Goal: Task Accomplishment & Management: Use online tool/utility

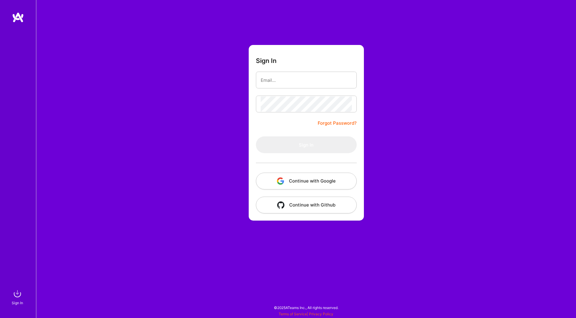
click at [434, 80] on div "Sign In Forgot Password? Sign In Continue with Google Continue with Github" at bounding box center [306, 159] width 540 height 318
click at [304, 79] on input "email" at bounding box center [305, 80] width 91 height 15
type input "[EMAIL_ADDRESS][DOMAIN_NAME]"
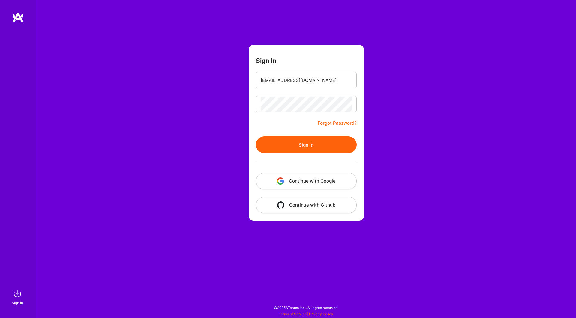
click at [287, 143] on button "Sign In" at bounding box center [306, 144] width 101 height 17
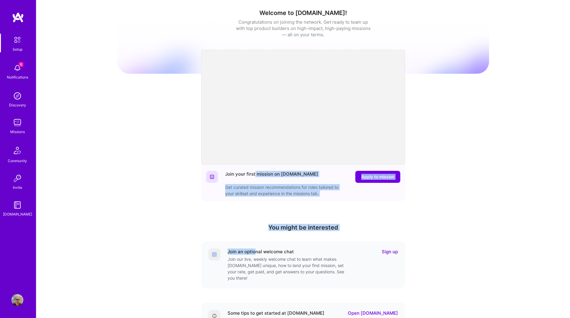
drag, startPoint x: 255, startPoint y: 181, endPoint x: 256, endPoint y: 243, distance: 62.1
click at [256, 243] on div "Join your first mission on [DOMAIN_NAME] Apply to mission Get curated mission r…" at bounding box center [303, 267] width 204 height 213
click at [22, 122] on img at bounding box center [17, 123] width 12 height 12
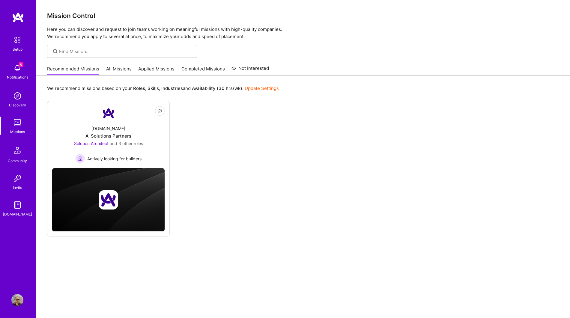
click at [20, 68] on img at bounding box center [17, 68] width 12 height 12
click at [15, 123] on img at bounding box center [17, 123] width 12 height 12
click at [18, 122] on img at bounding box center [17, 123] width 12 height 12
click at [147, 67] on link "Applied Missions" at bounding box center [156, 71] width 36 height 10
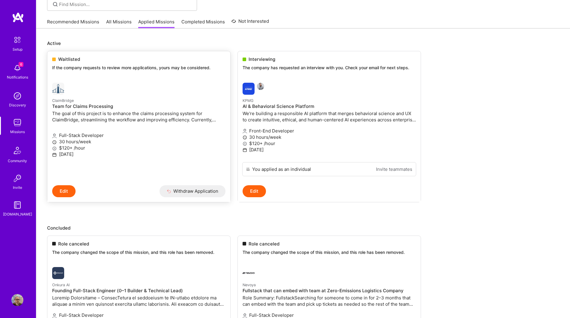
scroll to position [48, 0]
click at [19, 66] on span "6" at bounding box center [21, 64] width 5 height 5
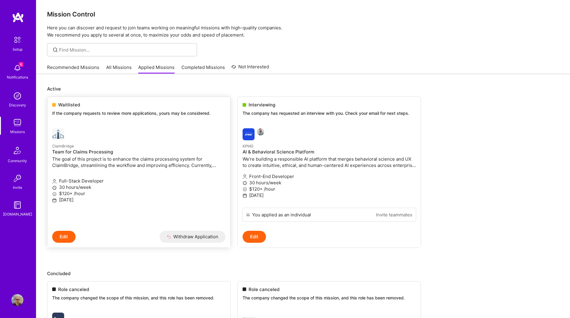
scroll to position [1, 0]
click at [14, 125] on img at bounding box center [17, 123] width 12 height 12
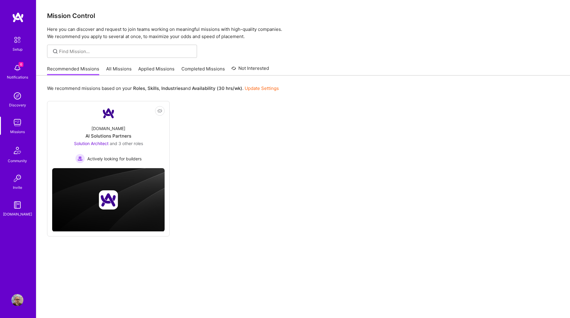
click at [112, 70] on link "All Missions" at bounding box center [118, 71] width 25 height 10
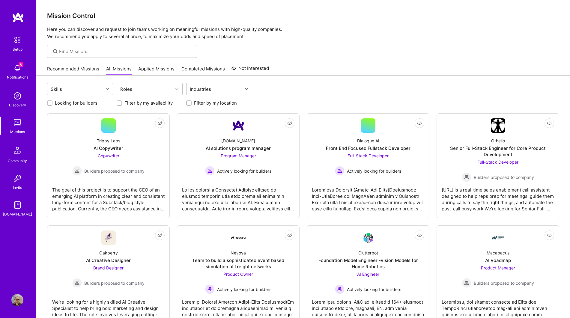
click at [86, 65] on div "Recommended Missions All Missions Applied Missions Completed Missions Not Inter…" at bounding box center [158, 68] width 222 height 13
click at [79, 71] on link "Recommended Missions" at bounding box center [73, 71] width 52 height 10
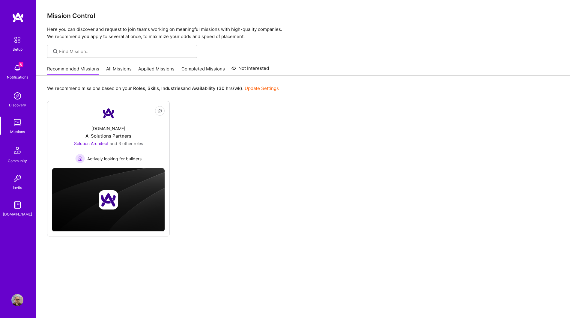
click at [122, 68] on link "All Missions" at bounding box center [118, 71] width 25 height 10
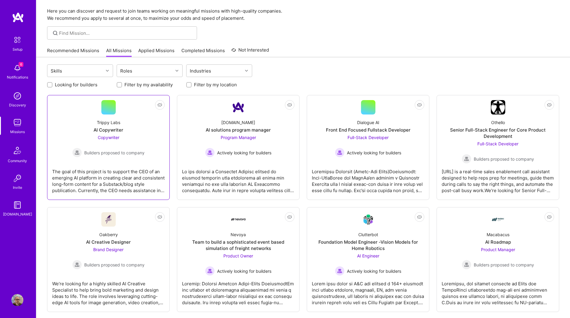
scroll to position [19, 0]
click at [161, 106] on span "Not Interested" at bounding box center [148, 105] width 28 height 6
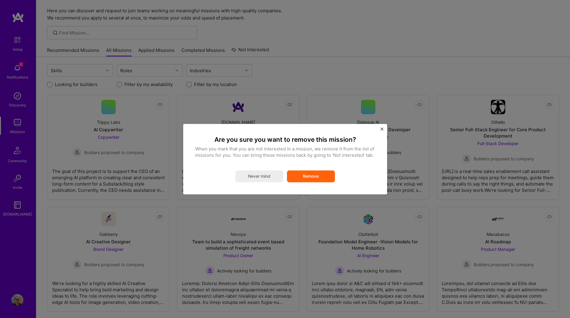
click at [309, 177] on button "Remove" at bounding box center [311, 176] width 48 height 12
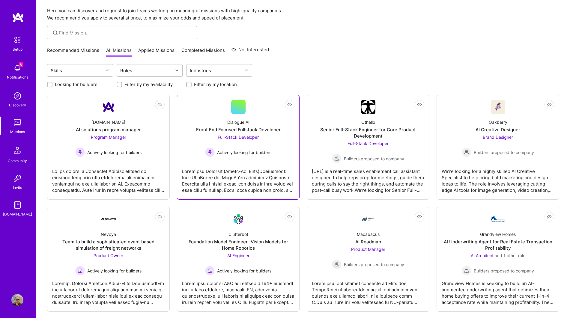
click at [195, 140] on div "Dialogue AI Front End Focused Fullstack Developer Full-Stack Developer Actively…" at bounding box center [238, 135] width 112 height 43
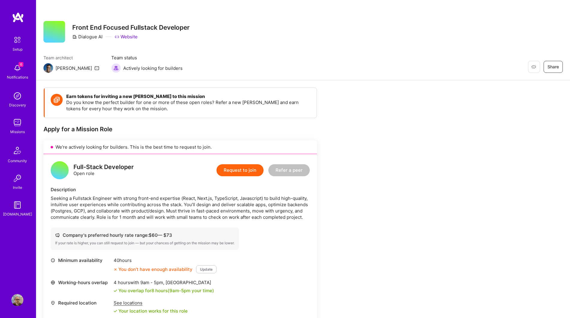
click at [533, 67] on span "Not Interested" at bounding box center [521, 67] width 28 height 6
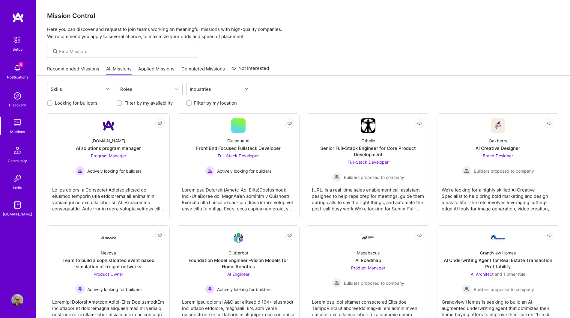
scroll to position [19, 0]
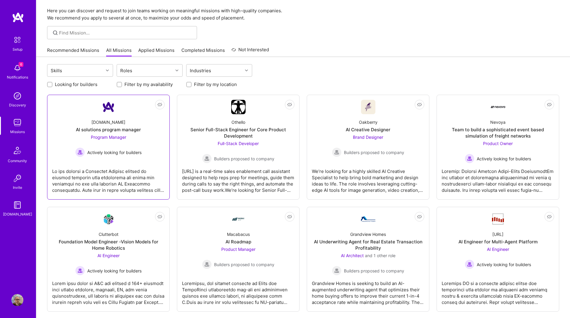
click at [157, 152] on div "[DOMAIN_NAME] AI solutions program manager Program Manager Actively looking for…" at bounding box center [108, 135] width 112 height 43
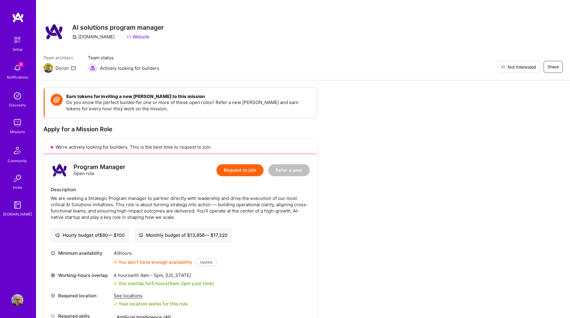
click at [527, 67] on span "Not Interested" at bounding box center [521, 67] width 28 height 6
click at [15, 121] on img at bounding box center [17, 123] width 12 height 12
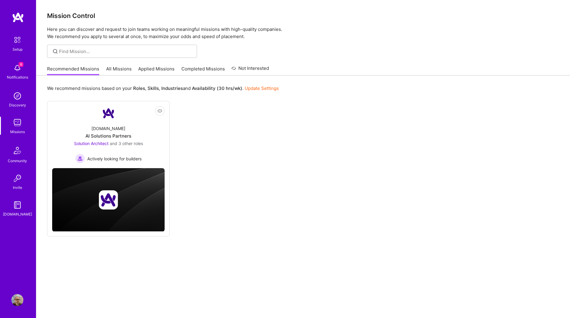
click at [115, 66] on link "All Missions" at bounding box center [118, 71] width 25 height 10
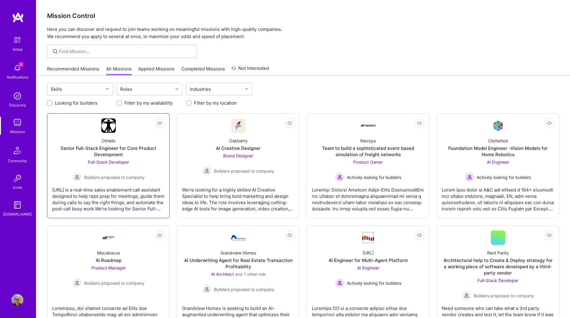
click at [151, 159] on div "Othello Senior Full-Stack Engineer for Core Product Development Full-Stack Deve…" at bounding box center [108, 157] width 112 height 49
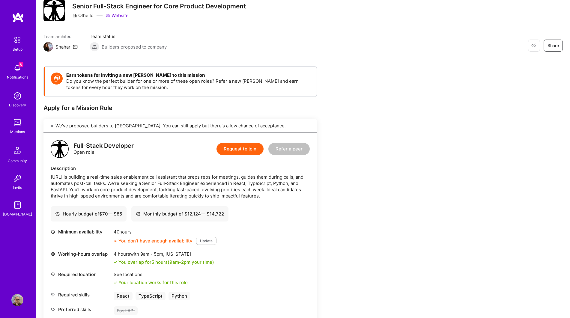
scroll to position [22, 0]
click at [534, 46] on span "Not Interested" at bounding box center [521, 45] width 28 height 6
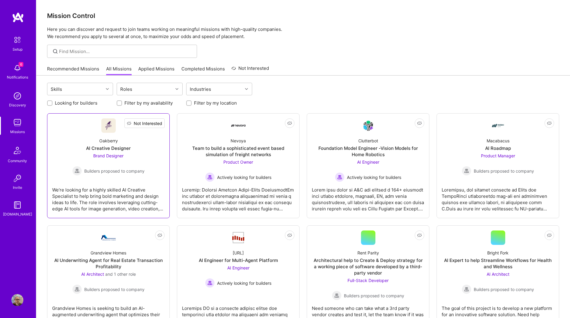
click at [160, 123] on span "Not Interested" at bounding box center [148, 123] width 28 height 6
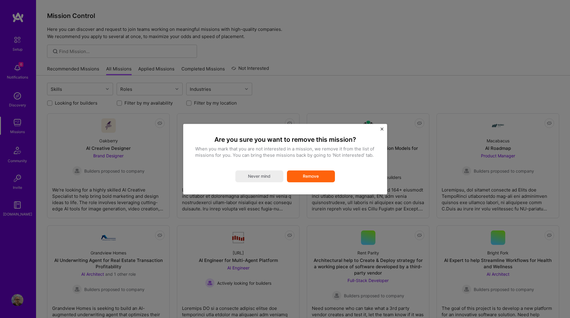
click at [318, 179] on button "Remove" at bounding box center [311, 176] width 48 height 12
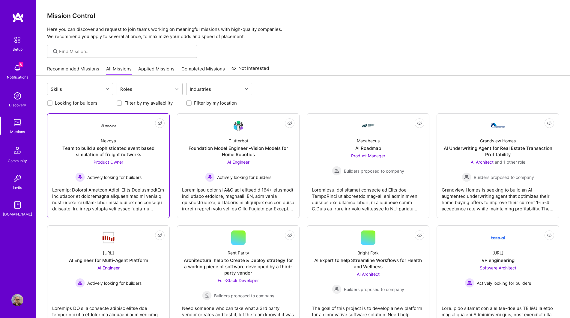
click at [118, 172] on div "Actively looking for builders" at bounding box center [108, 177] width 66 height 10
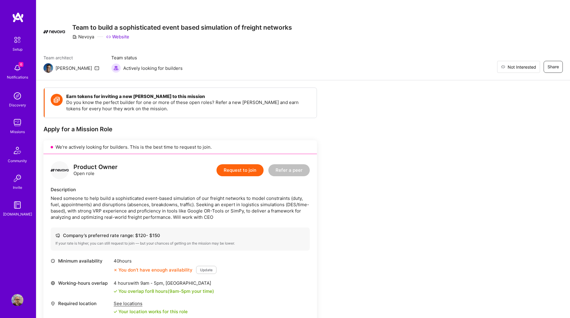
click at [533, 69] on span "Not Interested" at bounding box center [521, 67] width 28 height 6
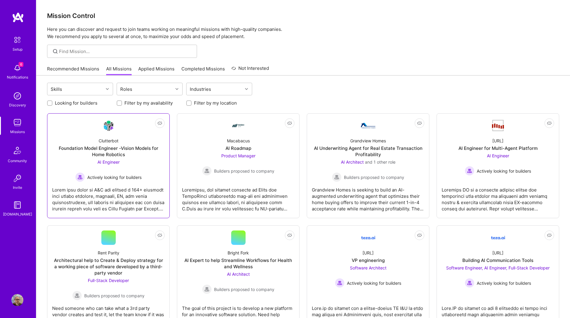
click at [150, 164] on div "Clutterbot Foundation Model Engineer -Vision Models for Home Robotics AI Engine…" at bounding box center [108, 157] width 112 height 49
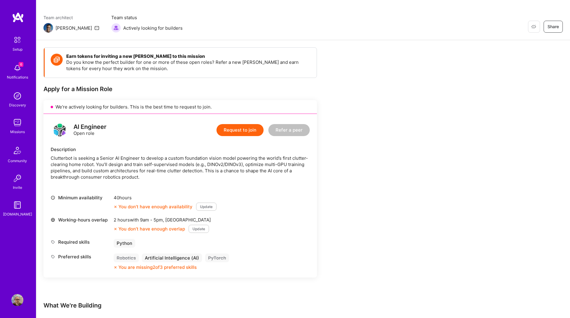
scroll to position [40, 0]
click at [535, 26] on span "Not Interested" at bounding box center [521, 26] width 28 height 6
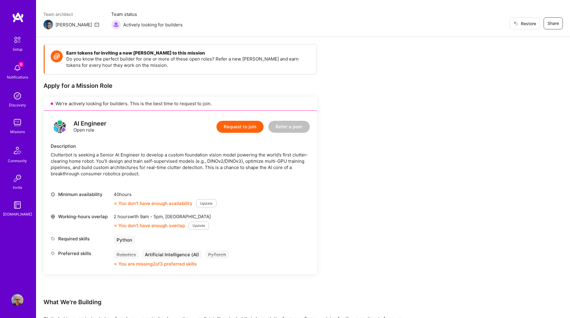
scroll to position [0, 0]
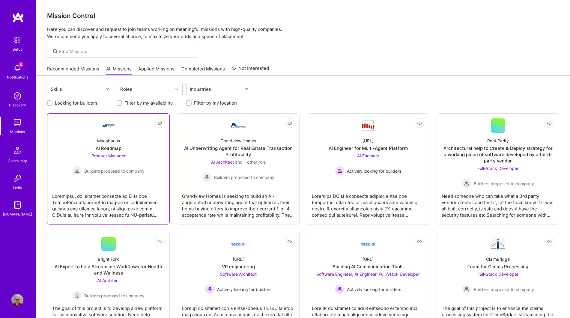
click at [148, 127] on link "Not Interested Macabacus AI Roadmap Product Manager Builders proposed to company" at bounding box center [108, 168] width 112 height 101
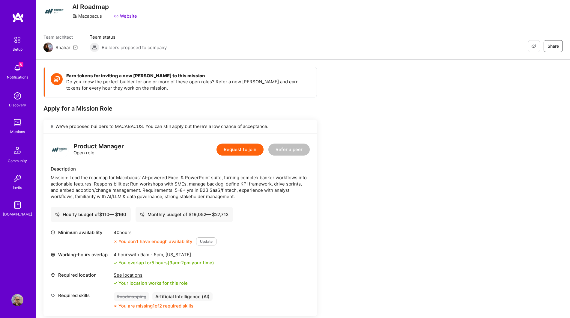
scroll to position [21, 0]
click at [531, 47] on span "Not Interested" at bounding box center [521, 46] width 28 height 6
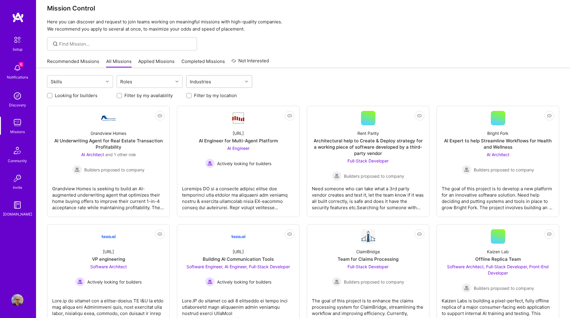
scroll to position [8, 0]
click at [160, 115] on span "Not Interested" at bounding box center [148, 115] width 28 height 6
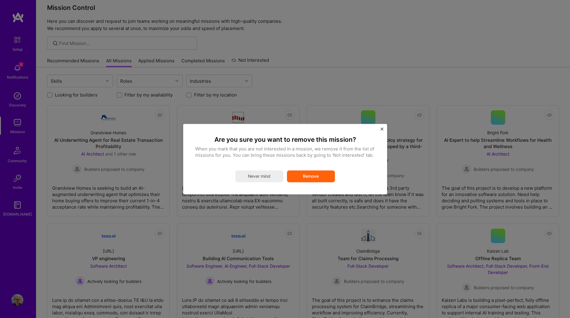
click at [299, 174] on button "Remove" at bounding box center [311, 176] width 48 height 12
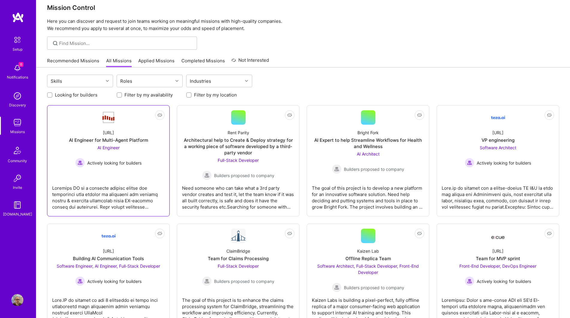
click at [156, 161] on div "[URL] AI Engineer for Multi-Agent Platform AI Engineer Actively looking for bui…" at bounding box center [108, 146] width 112 height 43
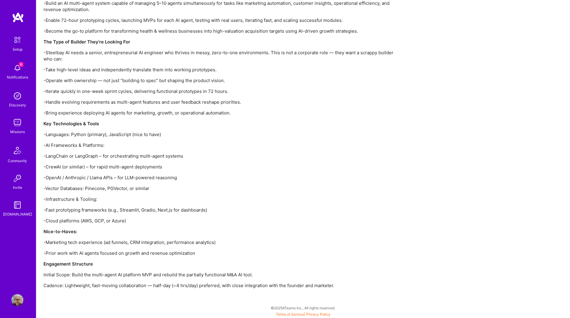
scroll to position [541, 0]
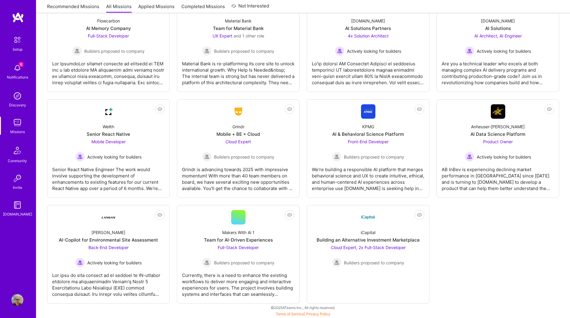
scroll to position [8, 0]
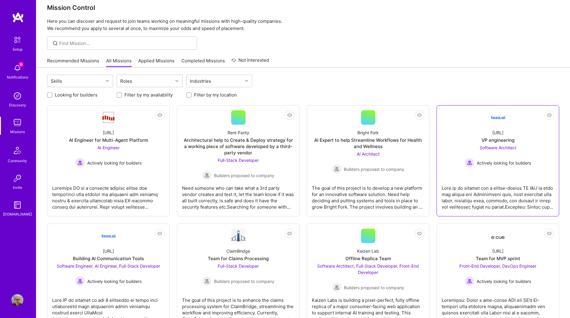
click at [448, 144] on div "[URL] VP engineering Software Architect Actively looking for builders" at bounding box center [498, 146] width 112 height 43
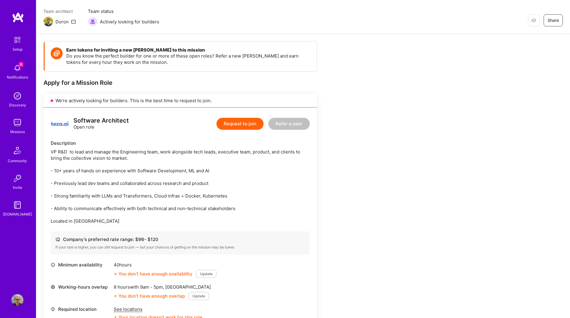
scroll to position [26, 0]
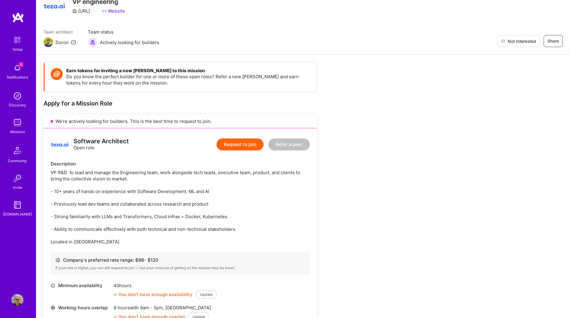
click at [530, 39] on span "Not Interested" at bounding box center [521, 41] width 28 height 6
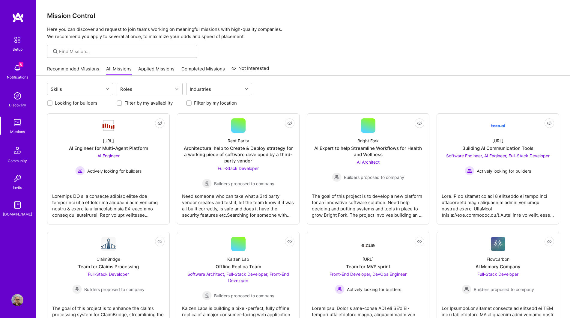
click at [86, 101] on label "Looking for builders" at bounding box center [76, 103] width 43 height 6
click at [52, 101] on input "Looking for builders" at bounding box center [50, 103] width 4 height 4
checkbox input "true"
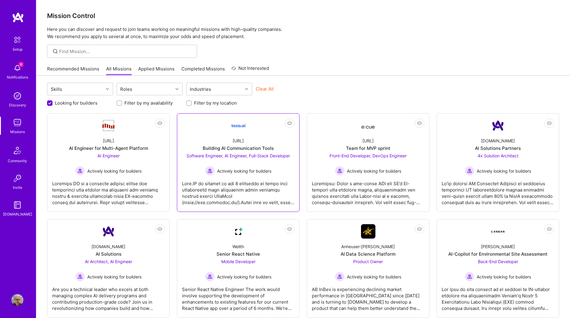
click at [251, 180] on div at bounding box center [238, 191] width 112 height 30
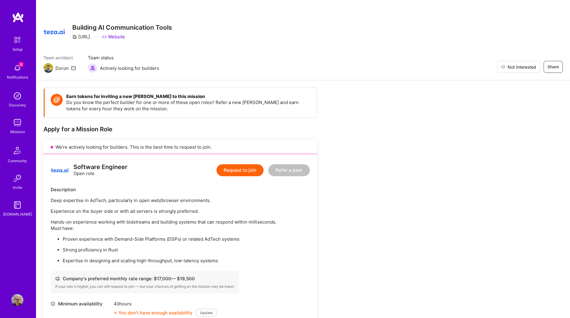
click at [532, 67] on span "Not Interested" at bounding box center [521, 67] width 28 height 6
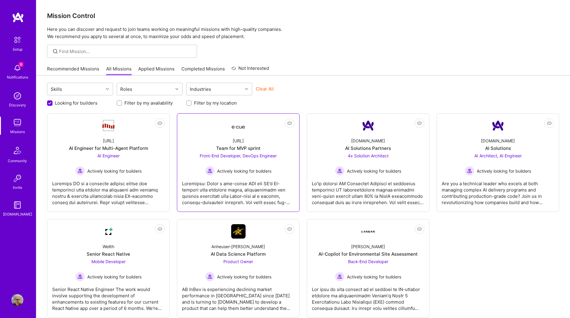
click at [203, 186] on div at bounding box center [238, 191] width 112 height 30
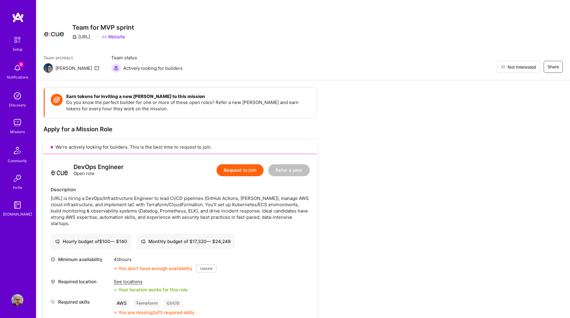
click at [534, 67] on span "Not Interested" at bounding box center [521, 67] width 28 height 6
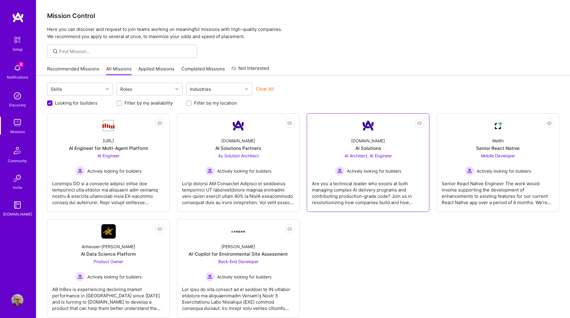
click at [347, 198] on div "Are you a technical leader who excels at both managing complex AI delivery prog…" at bounding box center [368, 191] width 112 height 30
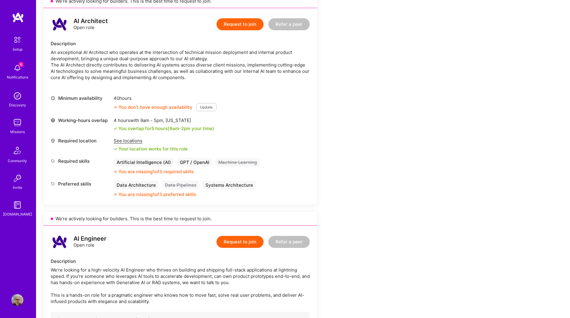
scroll to position [128, 0]
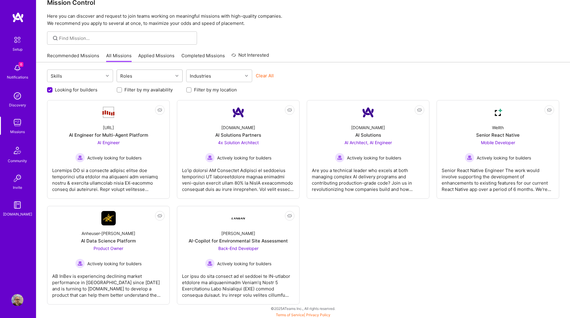
scroll to position [14, 0]
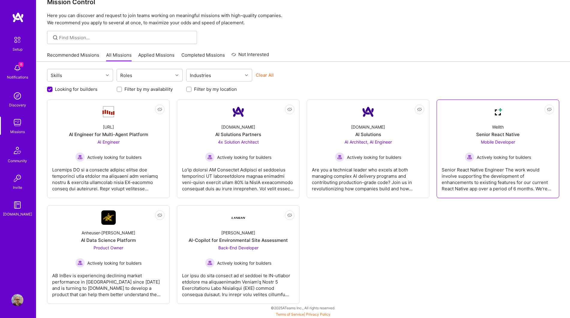
click at [487, 173] on div "Senior React Native Engineer The work would involve supporting the development …" at bounding box center [498, 177] width 112 height 30
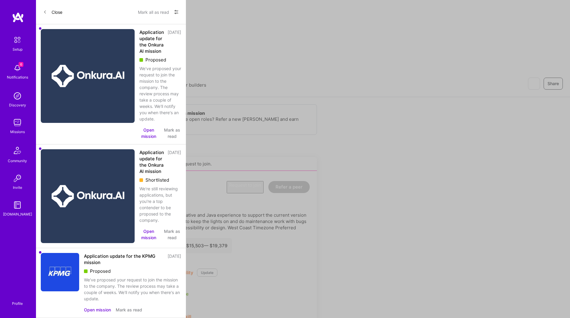
scroll to position [14, 0]
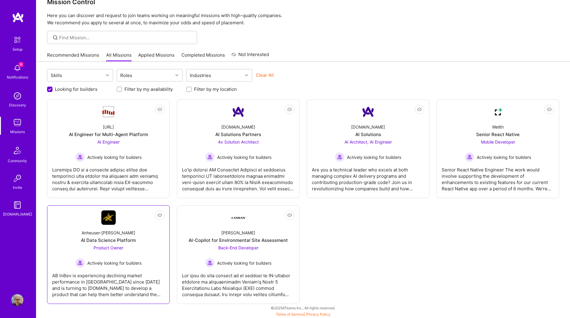
click at [147, 258] on div "Anheuser-[PERSON_NAME] Data Science Platform Product Owner Actively looking for…" at bounding box center [108, 246] width 112 height 43
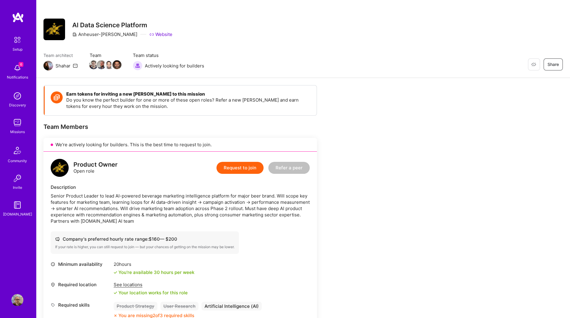
scroll to position [2, 0]
click at [536, 64] on button "Not Interested" at bounding box center [518, 64] width 43 height 12
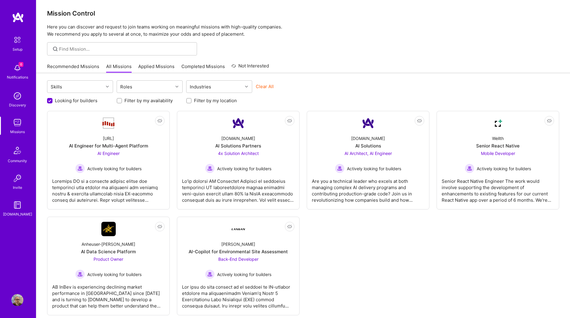
scroll to position [14, 0]
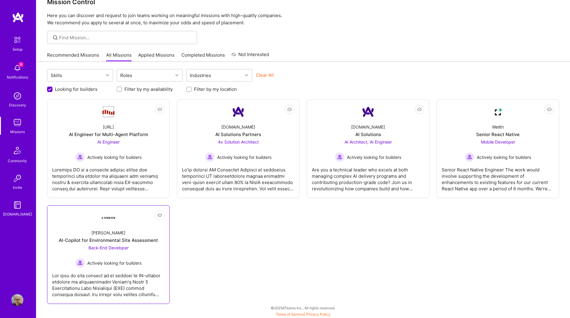
click at [132, 266] on div "Actively looking for builders" at bounding box center [108, 263] width 66 height 10
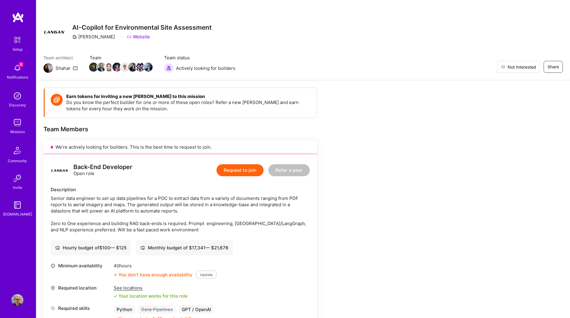
click at [534, 70] on span "Not Interested" at bounding box center [521, 67] width 28 height 6
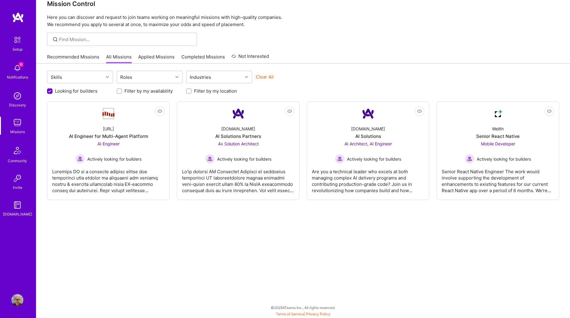
scroll to position [12, 0]
